Goal: Task Accomplishment & Management: Manage account settings

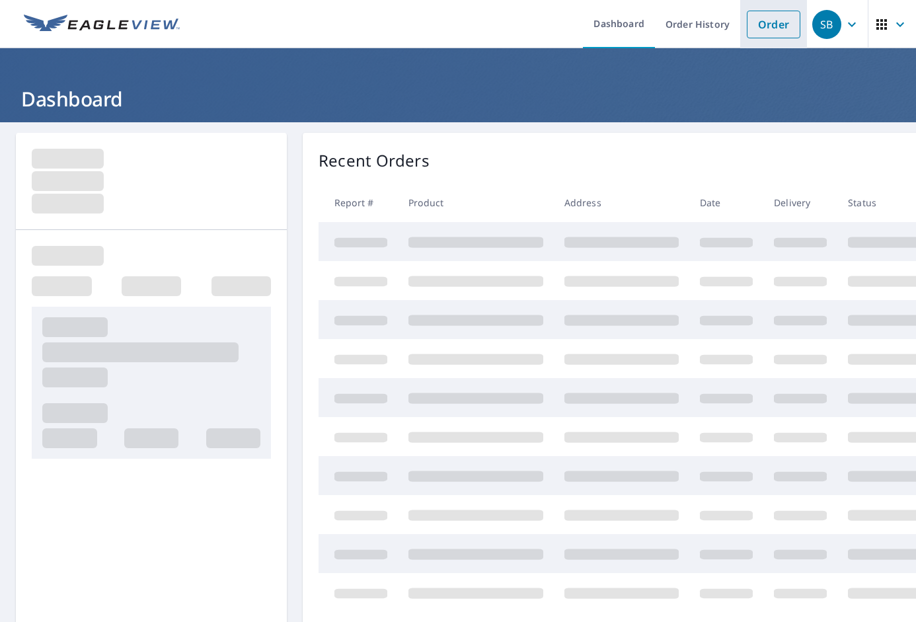
click at [765, 19] on link "Order" at bounding box center [774, 25] width 54 height 28
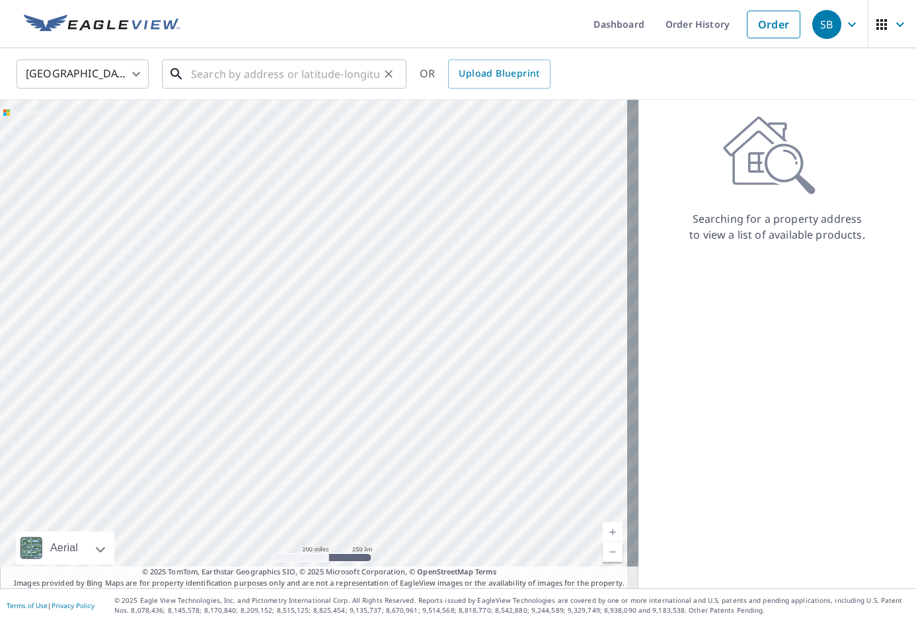
click at [309, 63] on input "text" at bounding box center [285, 74] width 188 height 37
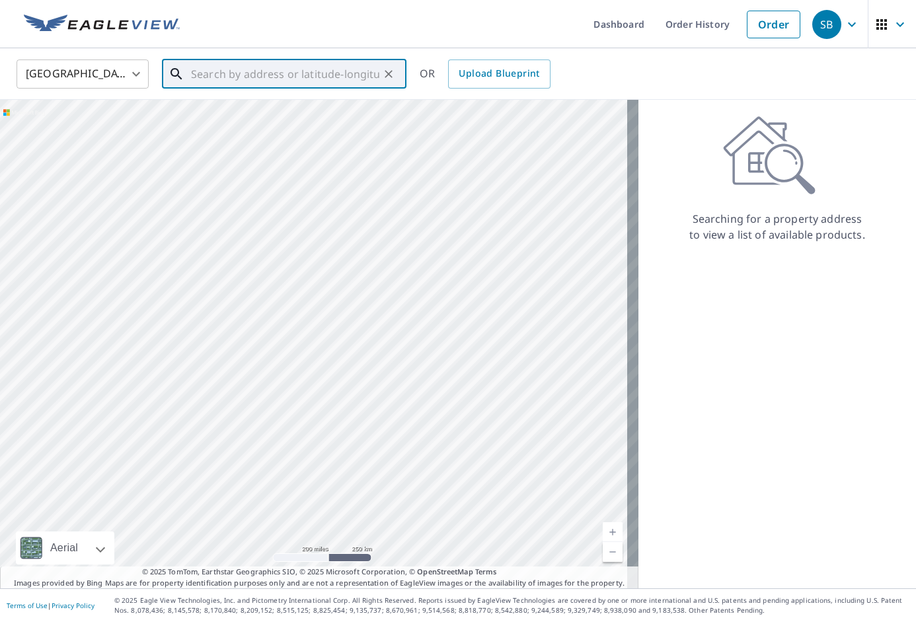
paste input "[STREET_ADDRESS]"
click at [284, 98] on li "[STREET_ADDRESS]" at bounding box center [284, 119] width 245 height 45
type input "[STREET_ADDRESS]"
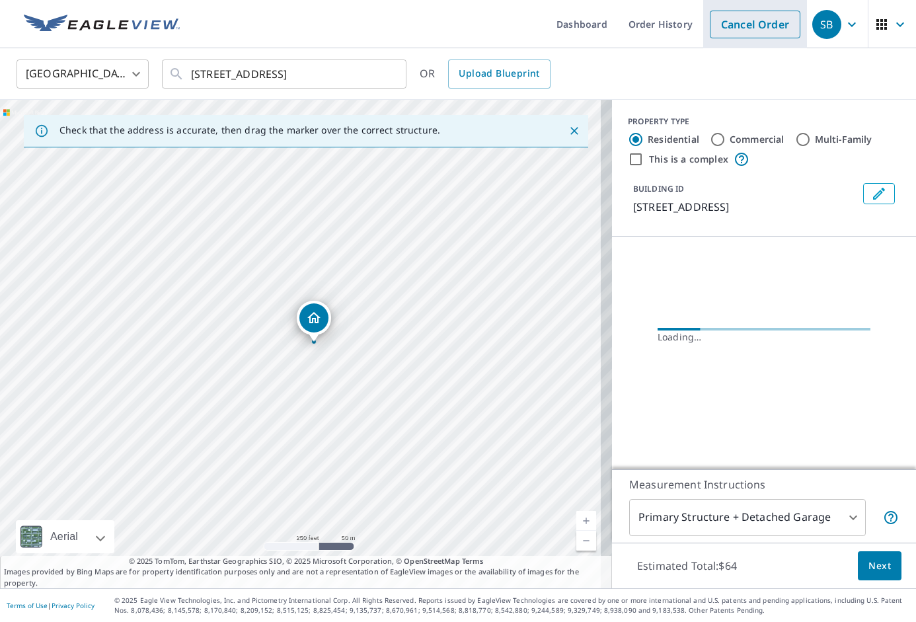
click at [751, 30] on link "Cancel Order" at bounding box center [755, 25] width 91 height 28
